Goal: Communication & Community: Answer question/provide support

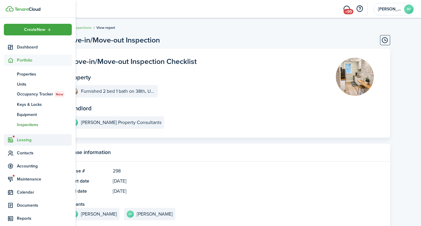
click at [25, 139] on span "Leasing" at bounding box center [44, 140] width 55 height 6
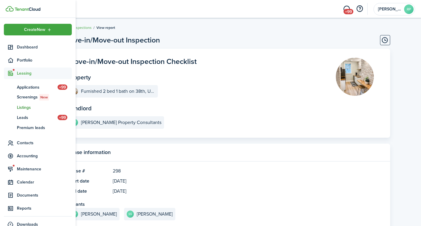
click at [25, 107] on span "Listings" at bounding box center [44, 107] width 55 height 6
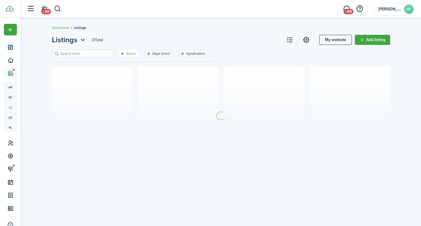
click at [131, 56] on filter-tag "Status" at bounding box center [129, 54] width 22 height 8
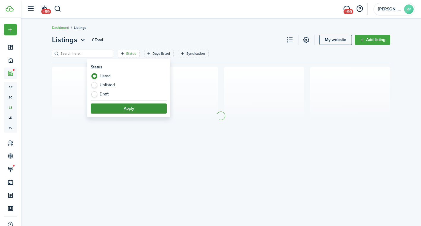
click at [132, 107] on button "Apply" at bounding box center [129, 108] width 76 height 10
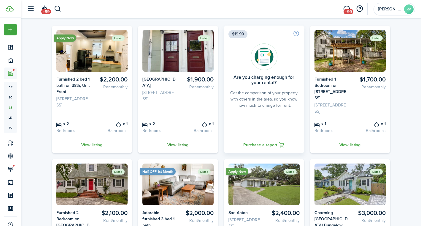
scroll to position [41, 0]
click at [98, 152] on link "View listing" at bounding box center [92, 144] width 80 height 16
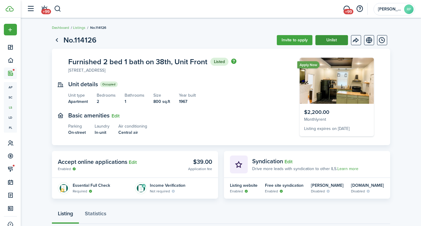
click at [332, 44] on button "Unlist" at bounding box center [331, 40] width 33 height 10
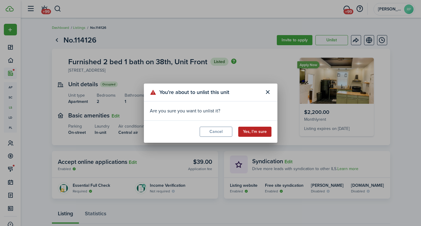
click at [257, 130] on button "Yes, I’m sure" at bounding box center [254, 131] width 33 height 10
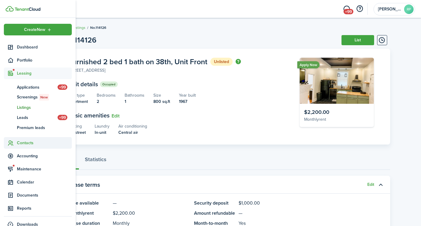
click at [22, 146] on span "Contacts" at bounding box center [38, 143] width 68 height 12
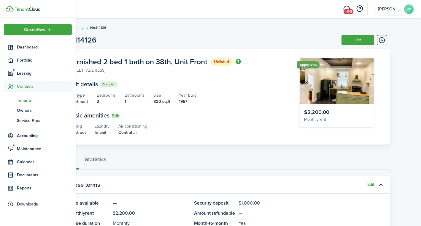
click at [29, 102] on span "Tenants" at bounding box center [44, 100] width 55 height 6
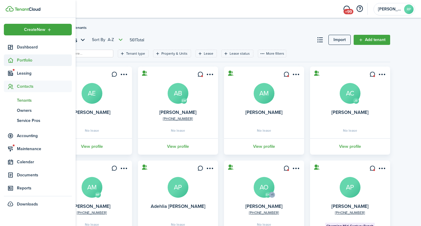
click at [13, 58] on icon at bounding box center [10, 60] width 6 height 6
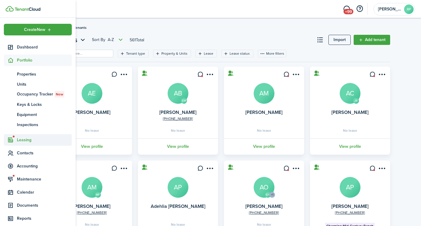
click at [25, 138] on span "Leasing" at bounding box center [44, 140] width 55 height 6
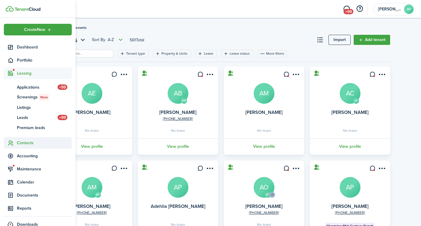
click at [26, 142] on span "Contacts" at bounding box center [44, 142] width 55 height 6
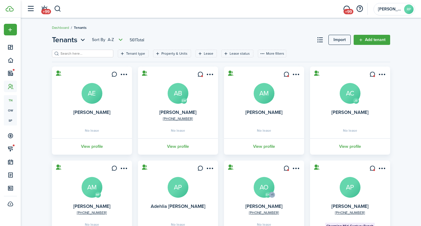
click at [101, 56] on filter-search at bounding box center [82, 54] width 61 height 8
click at [100, 55] on input "search" at bounding box center [85, 54] width 52 height 6
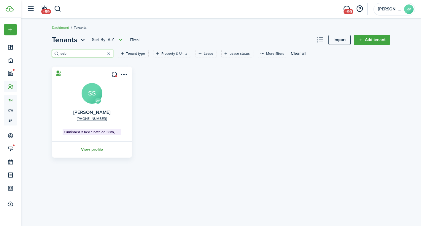
type input "seb"
click at [93, 150] on link "View profile" at bounding box center [92, 149] width 82 height 16
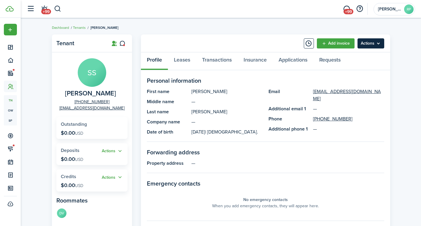
click at [372, 41] on menu-btn "Actions" at bounding box center [371, 43] width 27 height 10
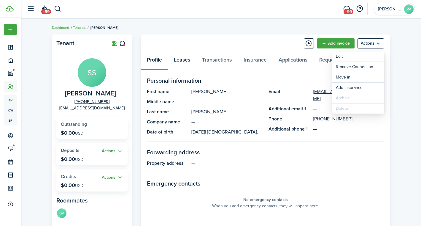
click at [186, 60] on link "Leases" at bounding box center [182, 61] width 28 height 18
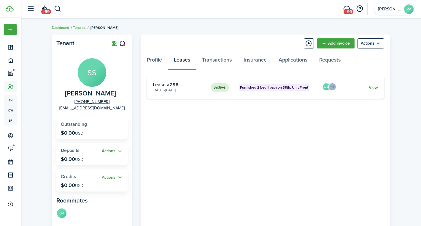
click at [375, 85] on link "View" at bounding box center [373, 87] width 9 height 6
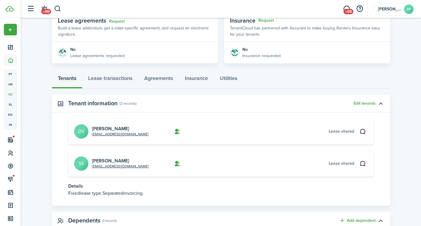
scroll to position [119, 0]
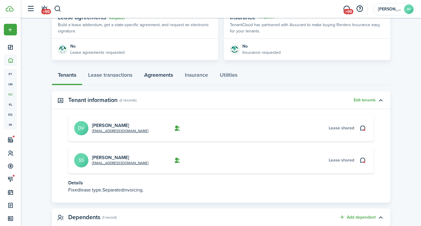
click at [150, 77] on link "Agreements" at bounding box center [158, 76] width 41 height 18
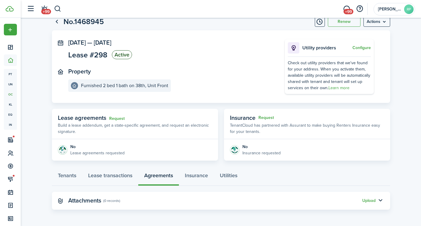
scroll to position [18, 0]
click at [372, 201] on button "Upload" at bounding box center [368, 200] width 13 height 5
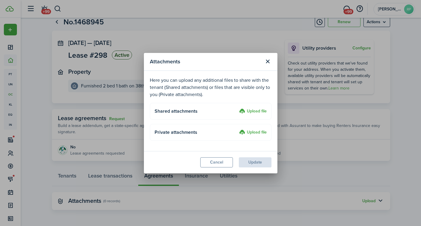
click at [254, 112] on label "Upload file" at bounding box center [253, 111] width 28 height 7
click at [237, 108] on input "Upload file" at bounding box center [237, 108] width 0 height 0
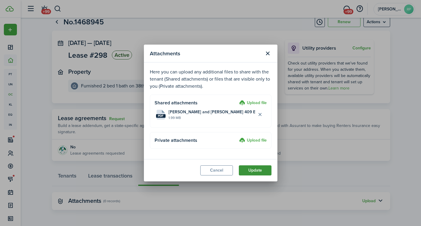
click at [254, 170] on button "Update" at bounding box center [255, 170] width 33 height 10
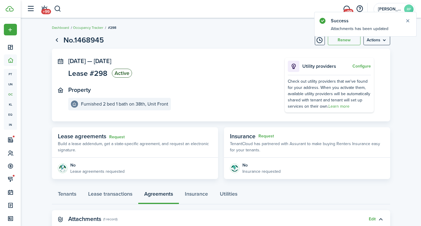
scroll to position [0, 0]
click at [348, 10] on span "+99" at bounding box center [349, 11] width 10 height 5
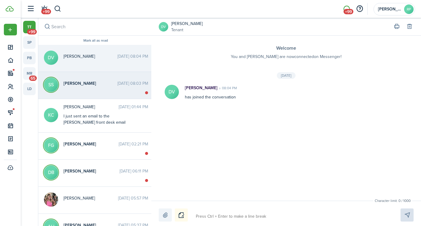
click at [72, 84] on span "[PERSON_NAME]" at bounding box center [91, 83] width 54 height 6
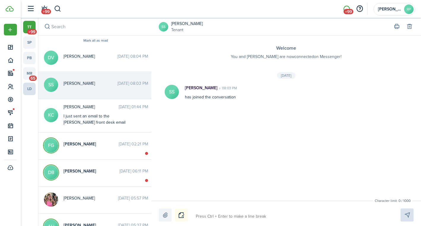
click at [29, 87] on link "ld" at bounding box center [29, 88] width 12 height 12
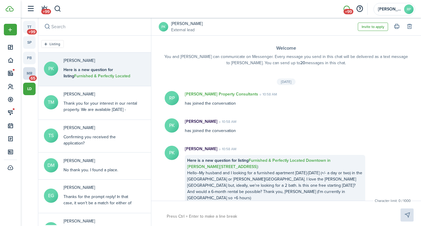
scroll to position [2, 0]
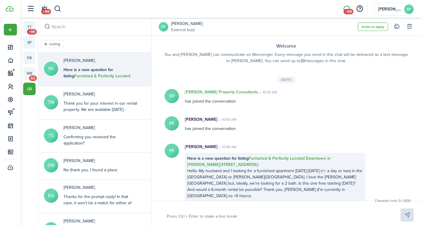
click at [195, 213] on textarea at bounding box center [277, 216] width 224 height 10
type textarea "H"
type textarea "He"
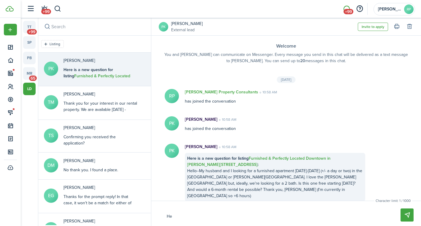
type textarea "Hel"
type textarea "Hell"
type textarea "Hello"
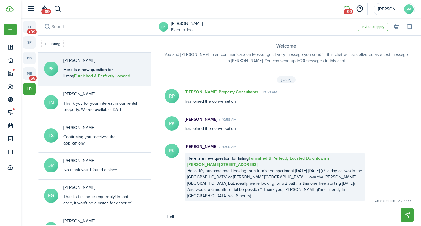
type textarea "Hello"
type textarea "Hello a"
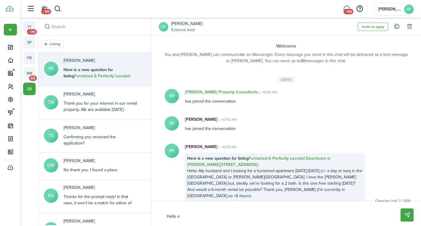
type textarea "Hello an"
type textarea "Hello and"
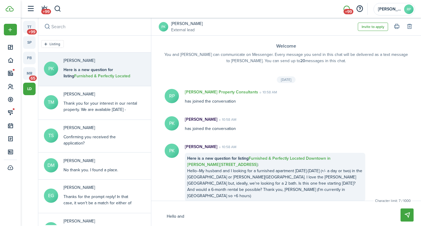
type textarea "Hello and"
type textarea "Hello and t"
type textarea "Hello and th"
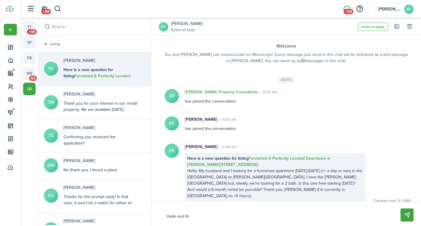
type textarea "Hello and tha"
type textarea "Hello and than"
type textarea "Hello and thank"
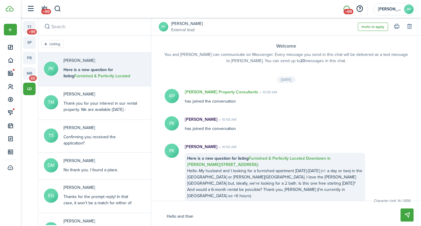
type textarea "Hello and thank"
type textarea "Hello and thank y"
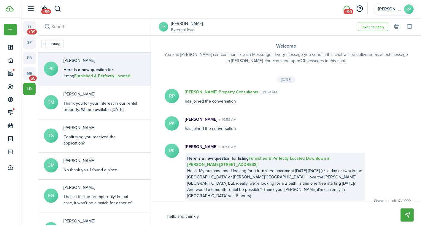
type textarea "Hello and thank yo"
type textarea "Hello and thank you"
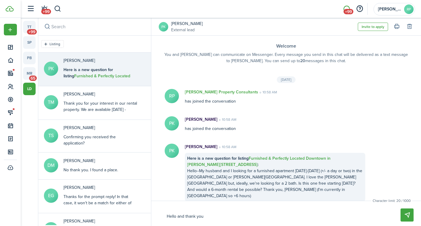
type textarea "Hello and thank you"
type textarea "Hello and thank you f"
type textarea "Hello and thank you fo"
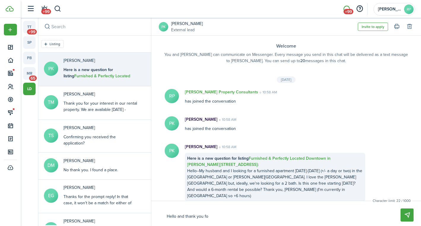
type textarea "Hello and thank you for"
type textarea "Hello and thank you for y"
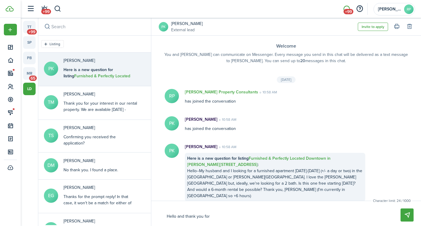
type textarea "Hello and thank you for y"
type textarea "Hello and thank you for yo"
type textarea "Hello and thank you for you"
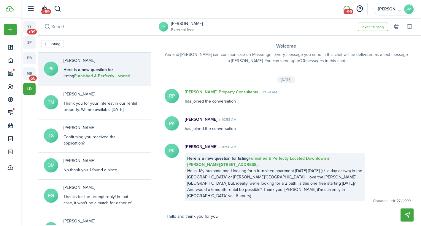
type textarea "Hello and thank you for your"
type textarea "Hello and thank you for your i"
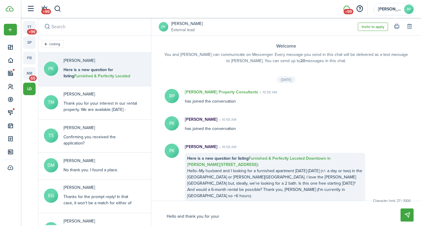
type textarea "Hello and thank you for your i"
type textarea "Hello and thank you for your in"
type textarea "Hello and thank you for your int"
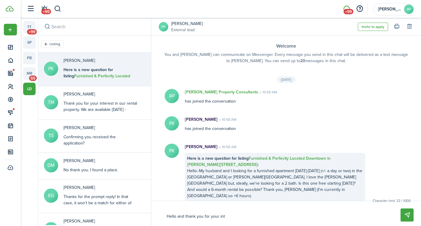
type textarea "Hello and thank you for your inte"
type textarea "Hello and thank you for your inter"
type textarea "Hello and thank you for your intere"
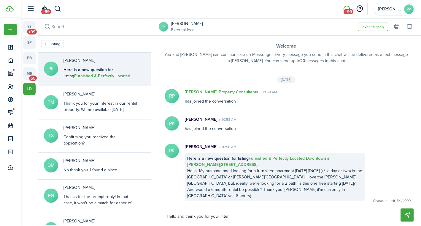
type textarea "Hello and thank you for your intere"
type textarea "Hello and thank you for your interes"
type textarea "Hello and thank you for your interest"
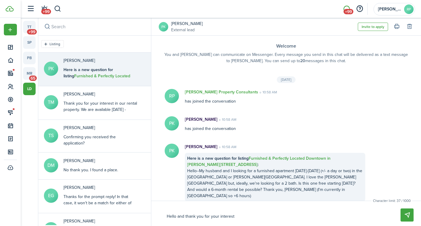
type textarea "Hello and thank you for your interest"
type textarea "Hello and thank you for your interest i"
type textarea "Hello and thank you for your interest in"
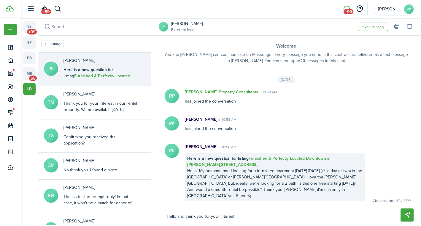
type textarea "Hello and thank you for your interest in"
type textarea "Hello and thank you for your interest in o"
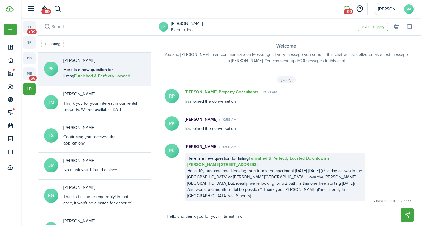
type textarea "Hello and thank you for your interest in ou"
type textarea "Hello and thank you for your interest in our"
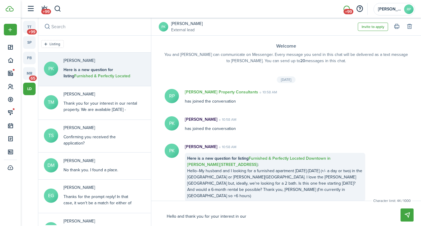
type textarea "Hello and thank you for your interest in our"
type textarea "Hello and thank you for your interest in our r"
type textarea "Hello and thank you for your interest in our re"
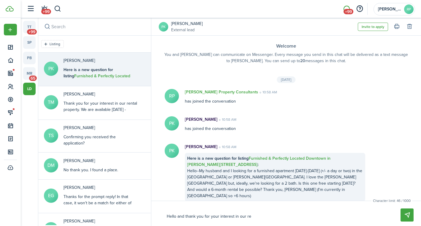
type textarea "Hello and thank you for your interest in our ren"
type textarea "Hello and thank you for your interest in our rent"
type textarea "Hello and thank you for your interest in our renta"
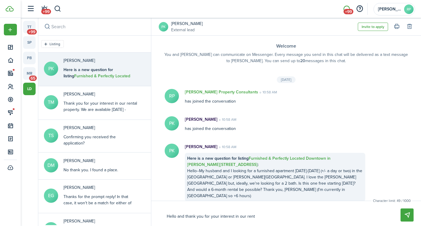
type textarea "Hello and thank you for your interest in our renta"
type textarea "Hello and thank you for your interest in our rental"
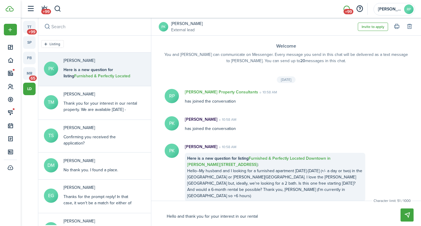
type textarea "Hello and thank you for your interest in our rental p"
type textarea "Hello and thank you for your interest in our rental pr"
type textarea "Hello and thank you for your interest in our rental pro"
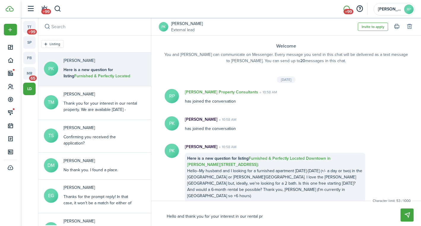
type textarea "Hello and thank you for your interest in our rental pro"
type textarea "Hello and thank you for your interest in our rental prop"
type textarea "Hello and thank you for your interest in our rental prope"
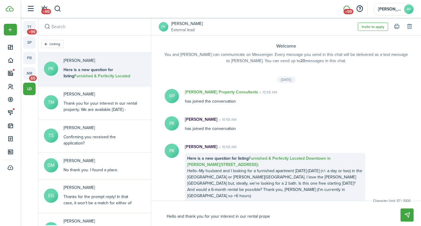
type textarea "Hello and thank you for your interest in our rental proper"
type textarea "Hello and thank you for your interest in our rental propert"
type textarea "Hello and thank you for your interest in our rental property"
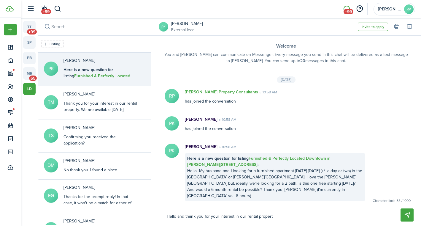
type textarea "Hello and thank you for your interest in our rental property"
type textarea "Hello and thank you for your interest in our rental property."
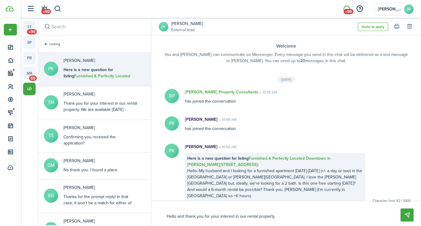
type textarea "Hello and thank you for your interest in our rental property. T"
type textarea "Hello and thank you for your interest in our rental property. Th"
type textarea "Hello and thank you for your interest in our rental property. Thi"
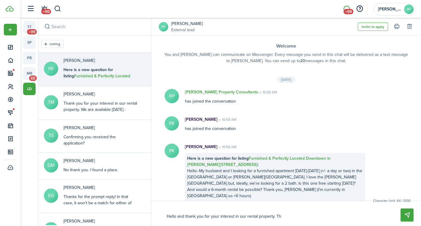
type textarea "Hello and thank you for your interest in our rental property. Thi"
type textarea "Hello and thank you for your interest in our rental property. This"
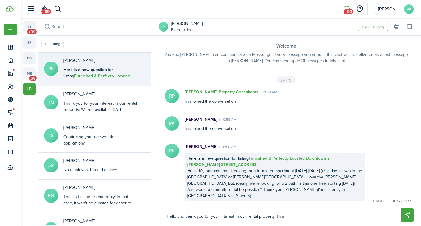
type textarea "Hello and thank you for your interest in our rental property. This p"
type textarea "Hello and thank you for your interest in our rental property. This pr"
type textarea "Hello and thank you for your interest in our rental property. This pro"
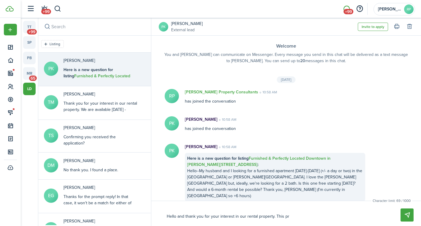
type textarea "Hello and thank you for your interest in our rental property. This pro"
type textarea "Hello and thank you for your interest in our rental property. This prop"
type textarea "Hello and thank you for your interest in our rental property. This prope"
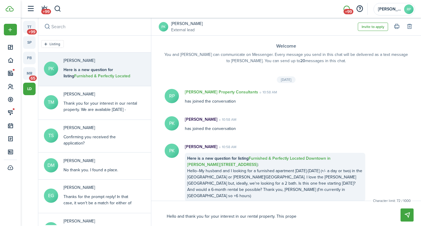
type textarea "Hello and thank you for your interest in our rental property. This proper"
type textarea "Hello and thank you for your interest in our rental property. This propert"
type textarea "Hello and thank you for your interest in our rental property. This property"
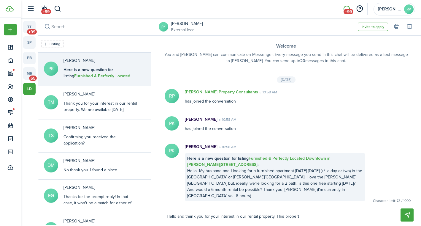
type textarea "Hello and thank you for your interest in our rental property. This property"
type textarea "Hello and thank you for your interest in our rental property. This property i"
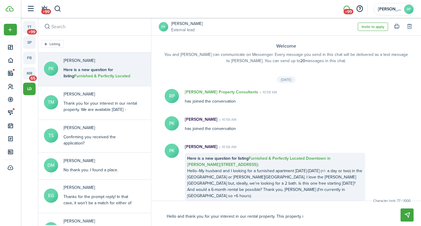
type textarea "Hello and thank you for your interest in our rental property. This property is"
type textarea "Hello and thank you for your interest in our rental property. This property is a"
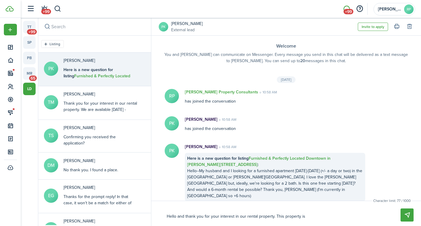
type textarea "Hello and thank you for your interest in our rental property. This property is a"
type textarea "Hello and thank you for your interest in our rental property. This property is …"
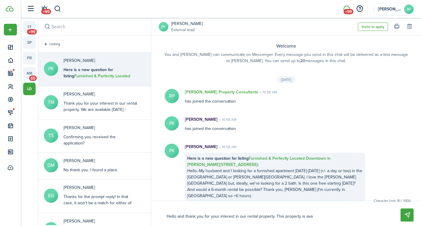
type textarea "Hello and thank you for your interest in our rental property. This property is …"
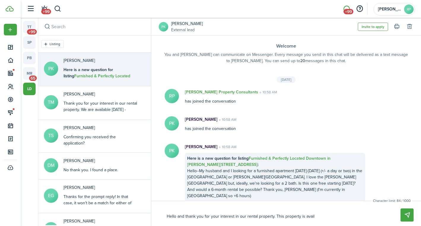
type textarea "Hello and thank you for your interest in our rental property. This property is …"
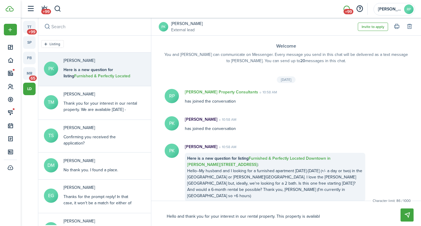
type textarea "Hello and thank you for your interest in our rental property. This property is …"
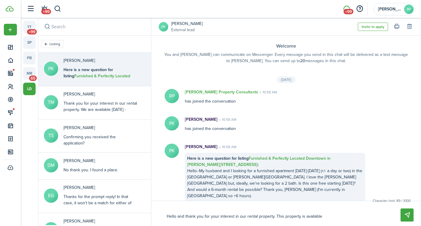
type textarea "Hello and thank you for your interest in our rental property. This property is …"
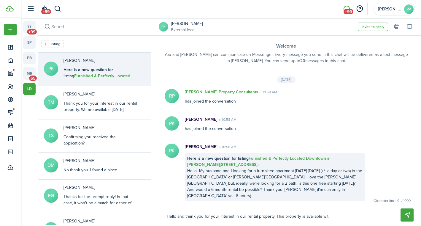
type textarea "Hello and thank you for your interest in our rental property. This property is …"
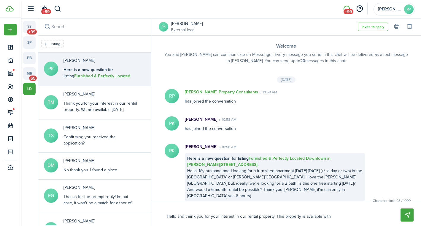
type textarea "Hello and thank you for your interest in our rental property. This property is …"
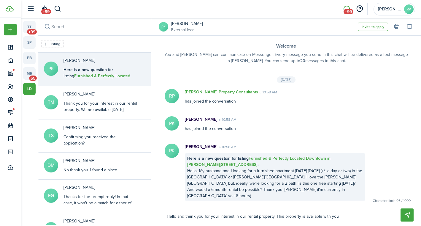
type textarea "Hello and thank you for your interest in our rental property. This property is …"
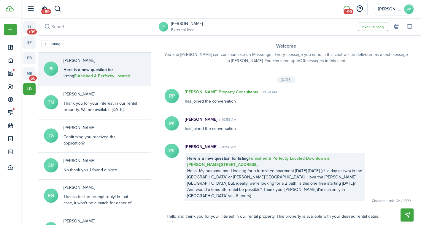
scroll to position [0, 0]
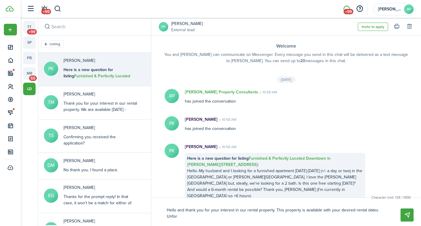
click at [183, 216] on textarea "Hello and thank you for your interest in our rental property. This property is …" at bounding box center [277, 213] width 224 height 16
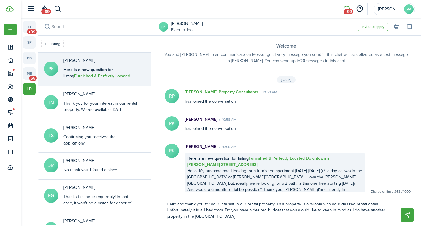
drag, startPoint x: 225, startPoint y: 210, endPoint x: 233, endPoint y: 218, distance: 11.1
click at [233, 218] on textarea "Hello and thank you for your interest in our rental property. This property is …" at bounding box center [277, 210] width 224 height 22
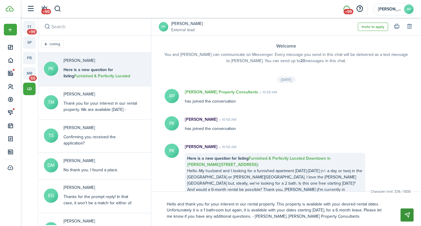
click at [408, 214] on button "Send" at bounding box center [407, 214] width 13 height 13
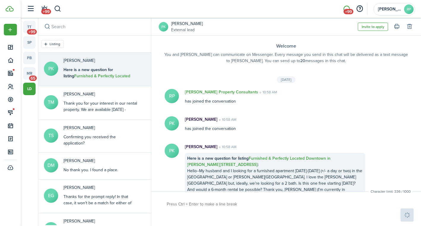
scroll to position [68, 0]
